Goal: Find specific page/section: Find specific page/section

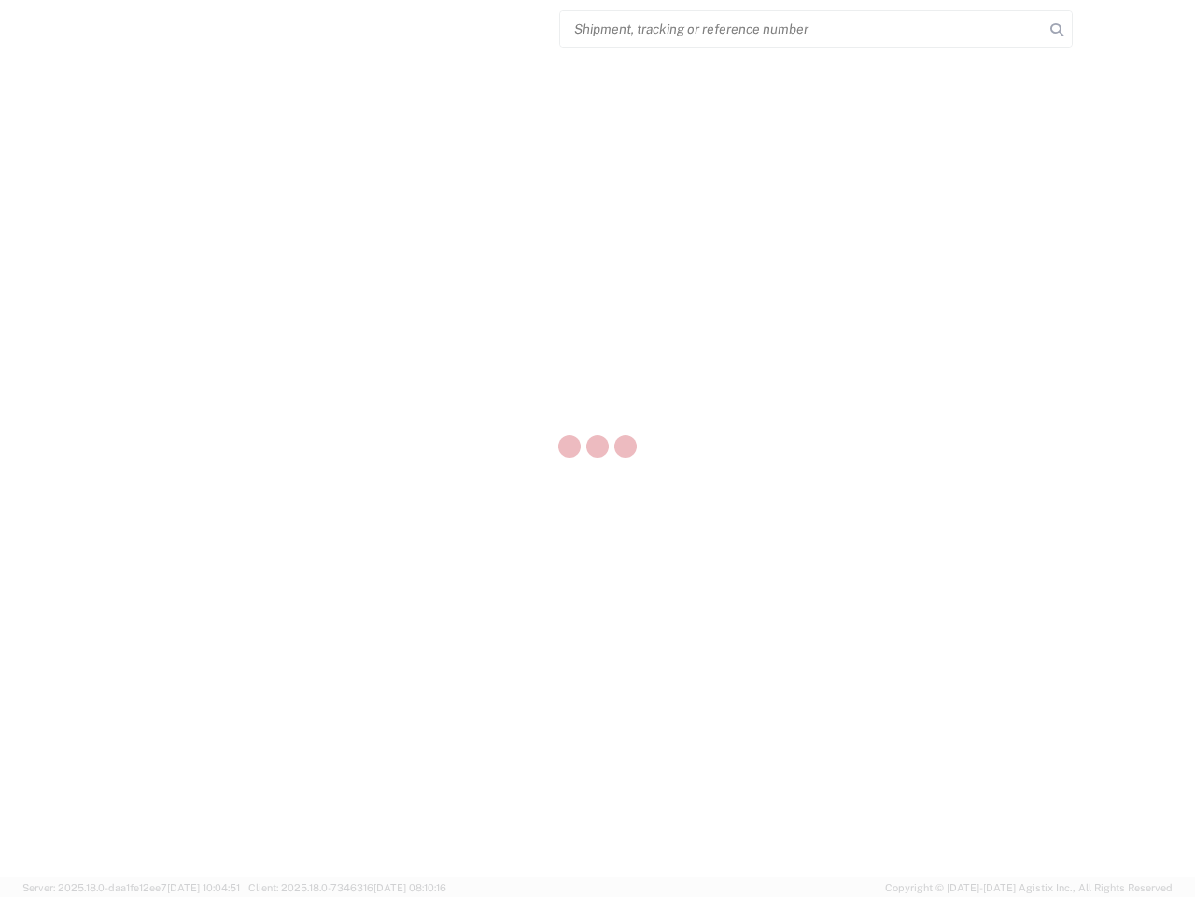
select select "US"
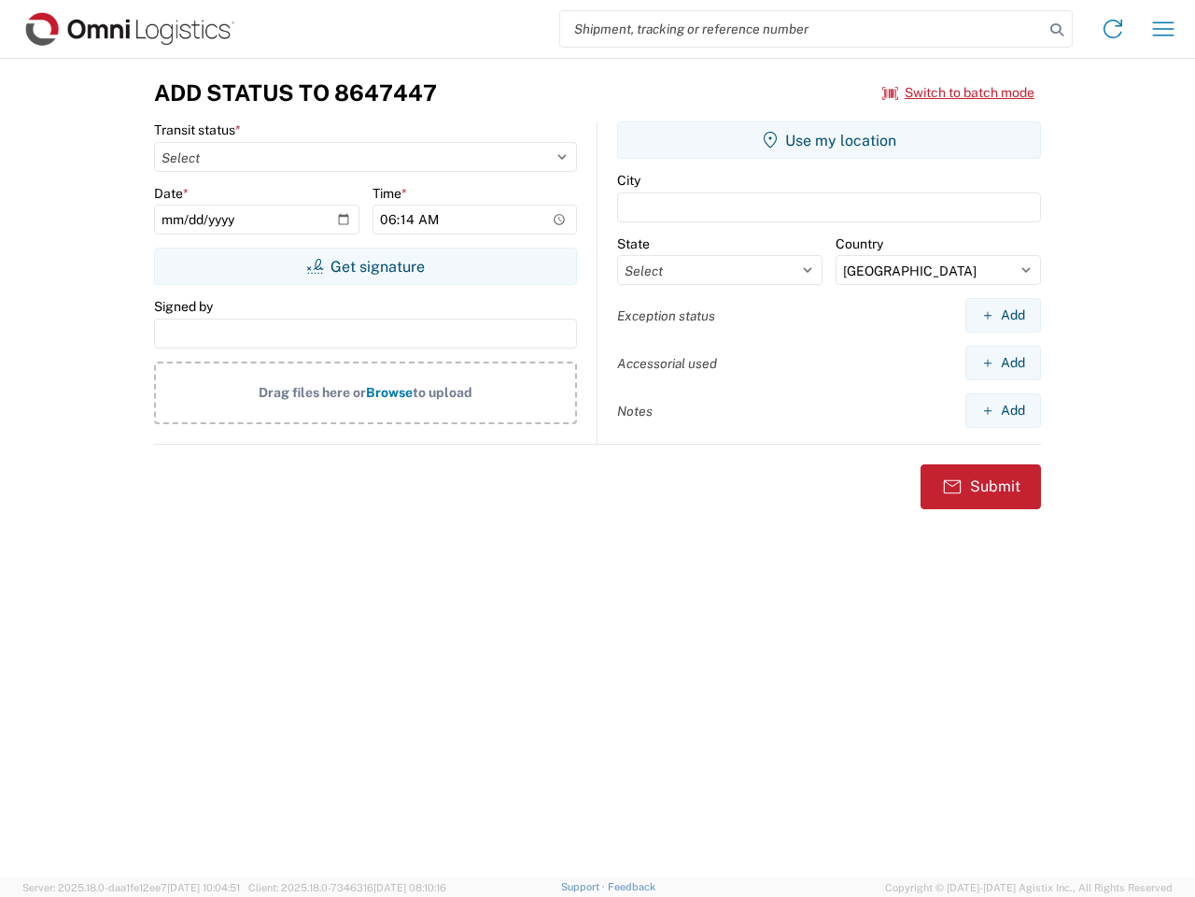
click at [802, 29] on input "search" at bounding box center [802, 28] width 484 height 35
click at [1057, 30] on icon at bounding box center [1057, 30] width 26 height 26
click at [1113, 29] on icon at bounding box center [1113, 29] width 30 height 30
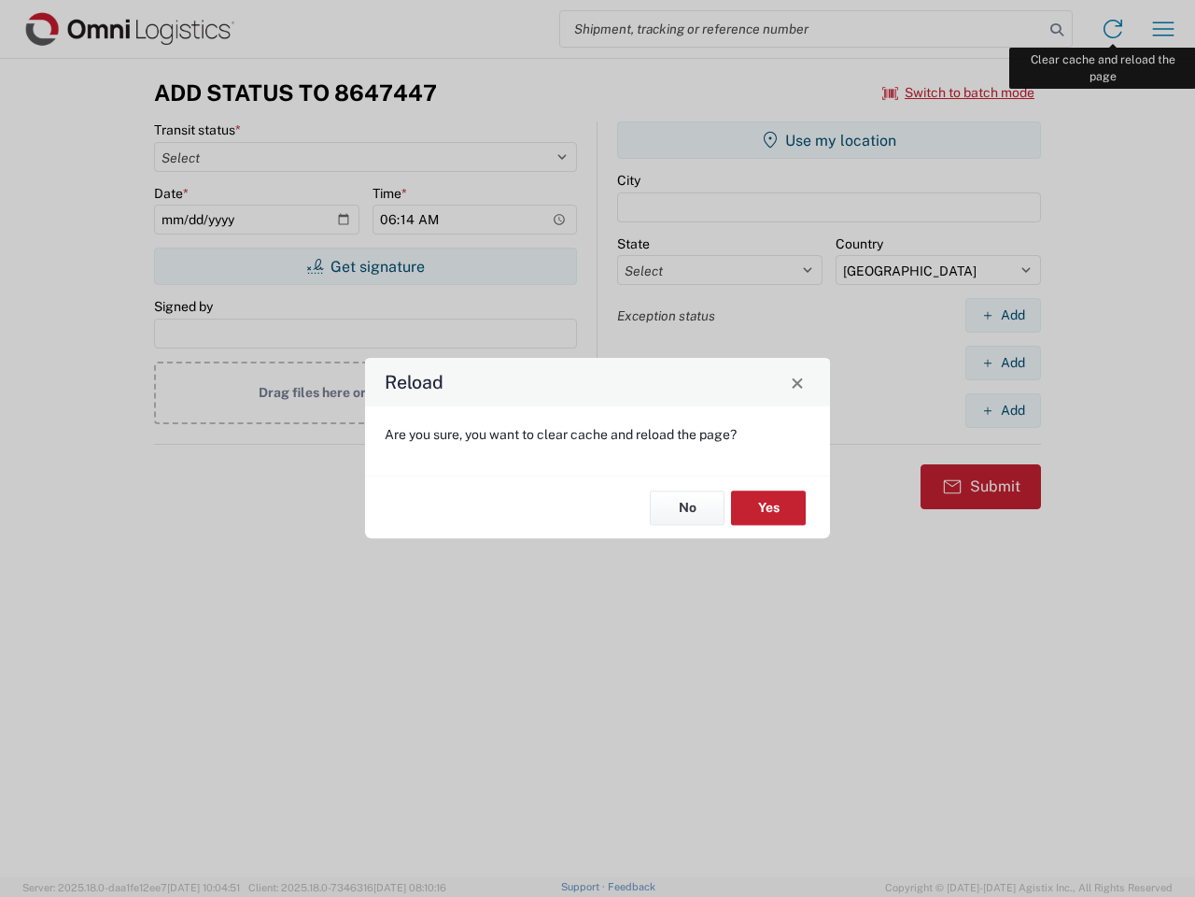
click at [1164, 29] on div "Reload Are you sure, you want to clear cache and reload the page? No Yes" at bounding box center [597, 448] width 1195 height 897
click at [959, 92] on div "Reload Are you sure, you want to clear cache and reload the page? No Yes" at bounding box center [597, 448] width 1195 height 897
click at [365, 266] on div "Reload Are you sure, you want to clear cache and reload the page? No Yes" at bounding box center [597, 448] width 1195 height 897
click at [829, 140] on div "Reload Are you sure, you want to clear cache and reload the page? No Yes" at bounding box center [597, 448] width 1195 height 897
click at [1003, 315] on div "Reload Are you sure, you want to clear cache and reload the page? No Yes" at bounding box center [597, 448] width 1195 height 897
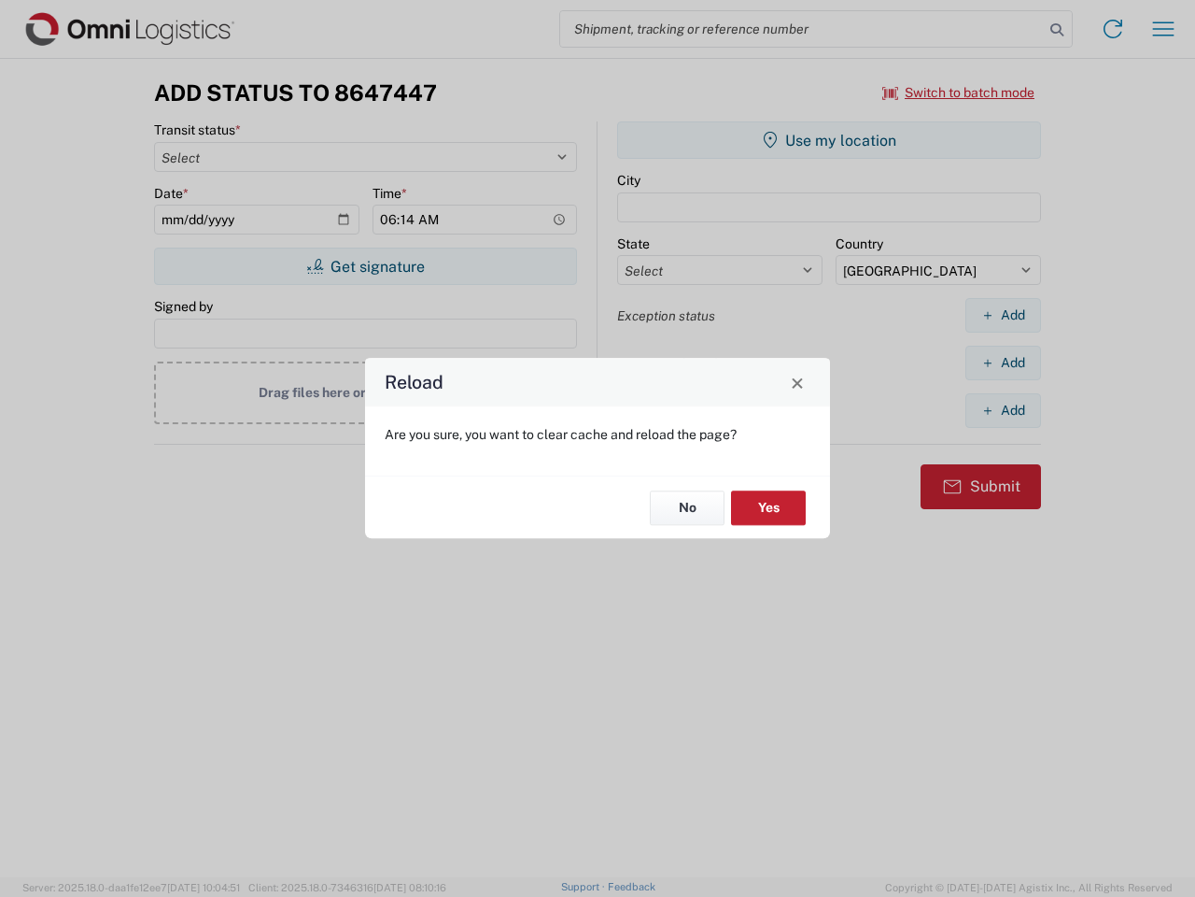
click at [1003, 362] on div "Reload Are you sure, you want to clear cache and reload the page? No Yes" at bounding box center [597, 448] width 1195 height 897
click at [1003, 410] on div "Reload Are you sure, you want to clear cache and reload the page? No Yes" at bounding box center [597, 448] width 1195 height 897
